Goal: Find specific page/section: Find specific page/section

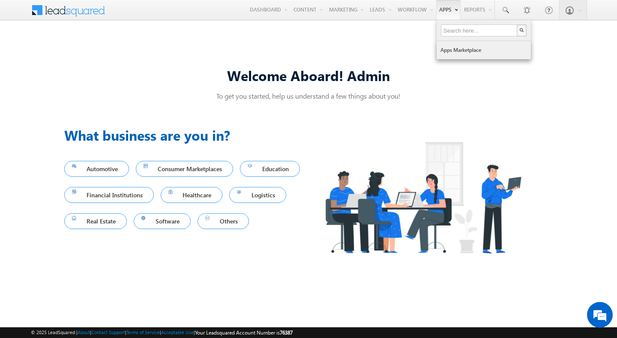
click at [453, 49] on link "Apps Marketplace" at bounding box center [484, 50] width 94 height 18
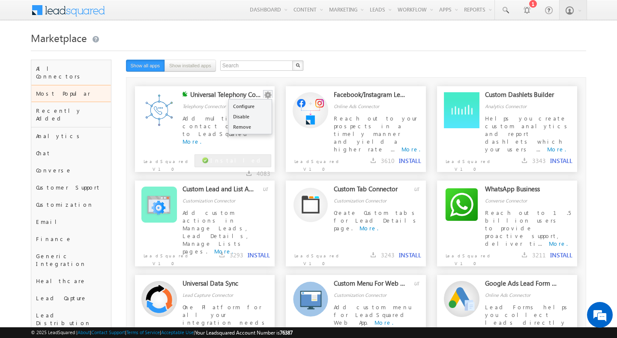
click at [268, 94] on button "button" at bounding box center [267, 95] width 9 height 9
click at [253, 110] on link "Configure" at bounding box center [250, 106] width 43 height 10
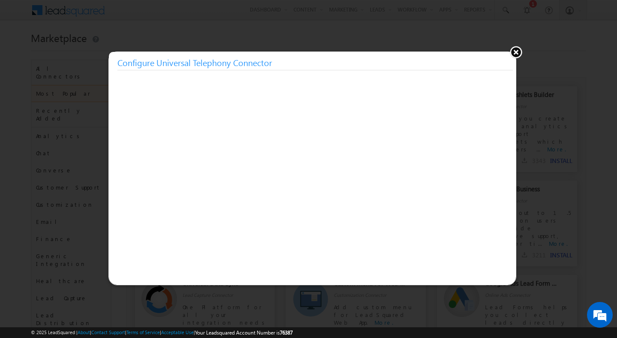
click at [523, 52] on div at bounding box center [308, 169] width 617 height 338
click at [515, 52] on button at bounding box center [515, 51] width 13 height 13
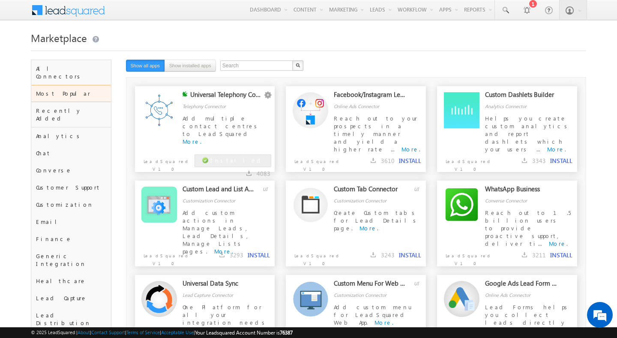
click at [473, 63] on div "Search X 12 results found Show all apps Show installed apps" at bounding box center [317, 66] width 382 height 13
